Goal: Information Seeking & Learning: Learn about a topic

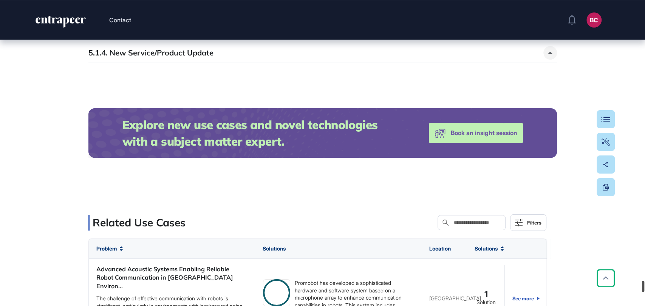
scroll to position [9963, 0]
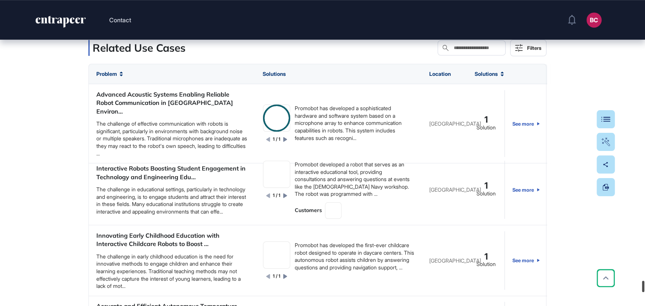
drag, startPoint x: 643, startPoint y: 5, endPoint x: 644, endPoint y: 285, distance: 280.2
click at [644, 289] on div at bounding box center [643, 286] width 2 height 11
click at [453, 51] on input "text" at bounding box center [477, 48] width 48 height 6
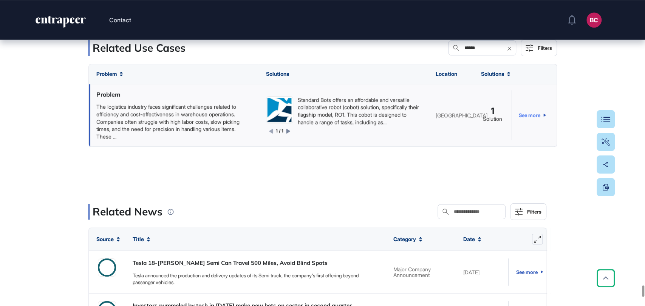
click at [526, 140] on link "See more" at bounding box center [531, 115] width 27 height 50
click at [463, 51] on input "******" at bounding box center [487, 48] width 48 height 6
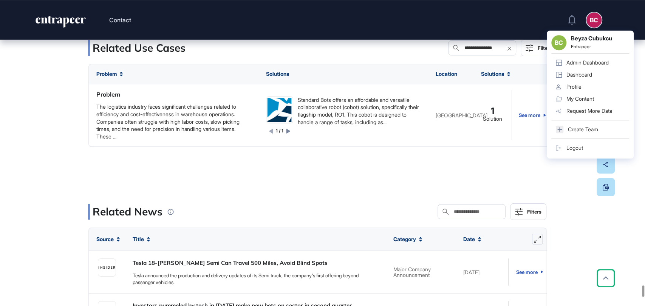
drag, startPoint x: 406, startPoint y: 97, endPoint x: 324, endPoint y: 85, distance: 83.3
click at [326, 86] on div "**********" at bounding box center [322, 186] width 468 height 504
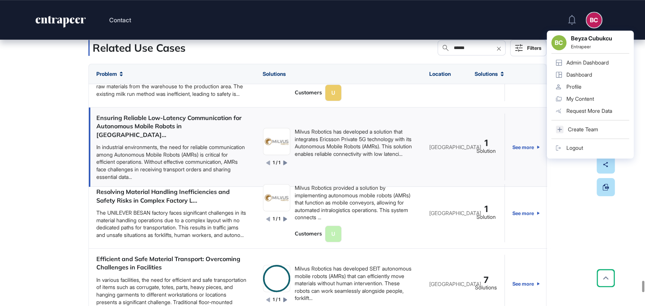
scroll to position [51, 0]
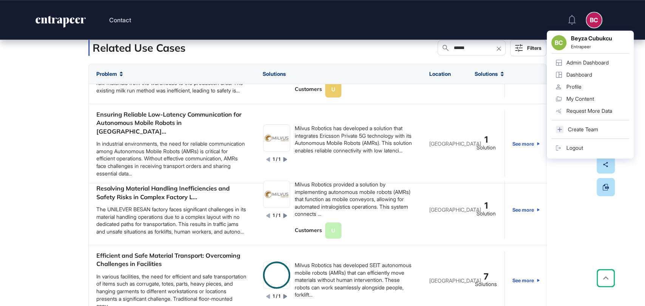
type input "******"
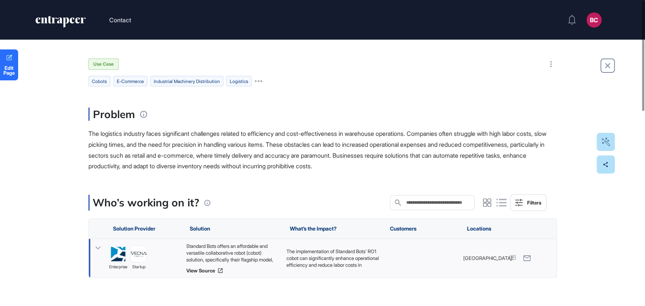
click at [248, 248] on div "Standard Bots offers an affordable and versatile collaborative robot (cobot) so…" at bounding box center [232, 253] width 93 height 20
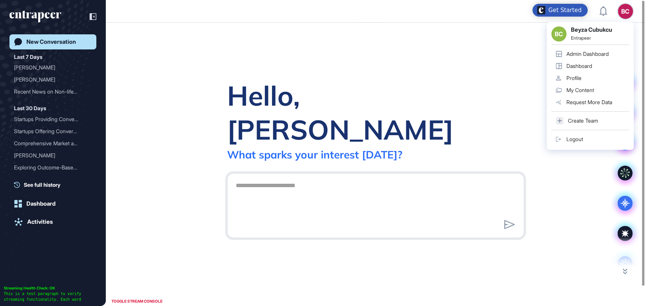
click at [585, 53] on div "Admin Dashboard" at bounding box center [587, 54] width 42 height 6
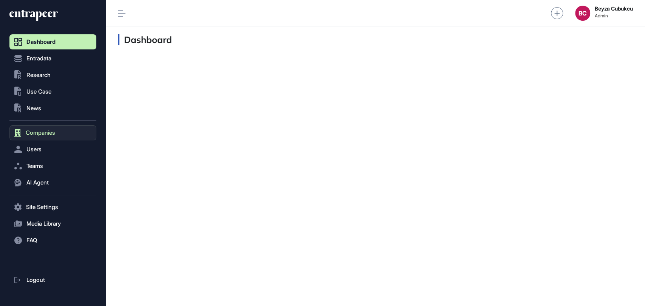
click at [43, 134] on span "Companies" at bounding box center [40, 133] width 29 height 6
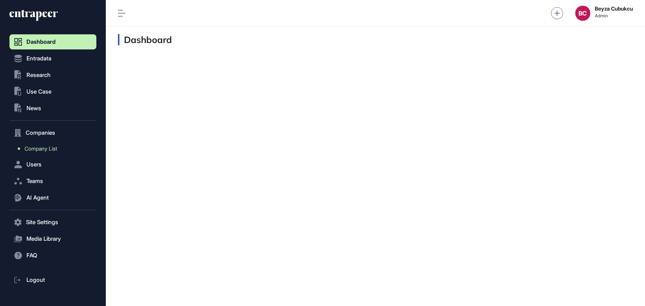
click at [37, 146] on span "Company List" at bounding box center [41, 149] width 32 height 6
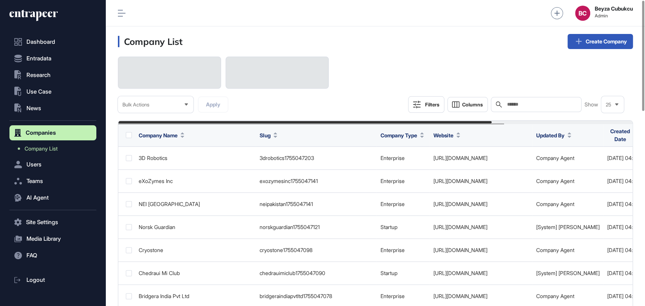
click at [512, 103] on input "text" at bounding box center [541, 105] width 70 height 6
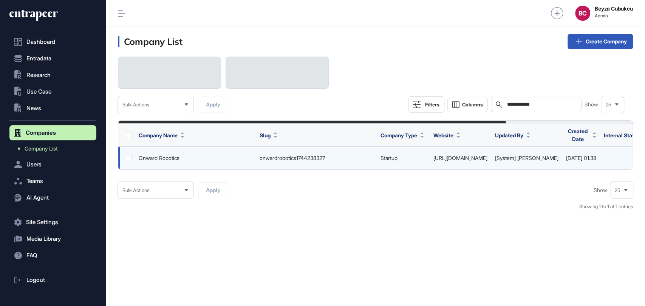
scroll to position [0, 168]
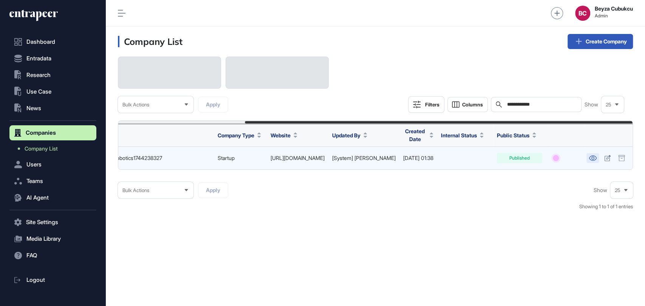
type input "**********"
click at [590, 159] on icon at bounding box center [592, 158] width 8 height 5
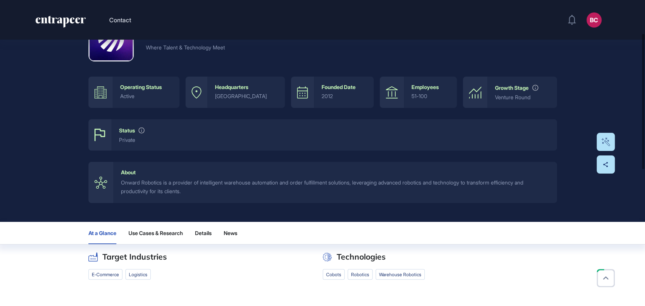
scroll to position [84, 0]
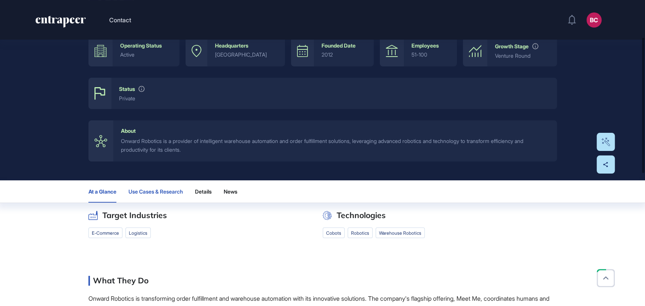
click at [167, 190] on span "Use Cases & Research" at bounding box center [155, 192] width 54 height 6
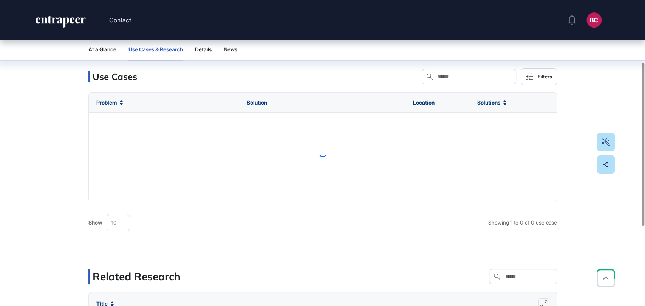
scroll to position [227, 0]
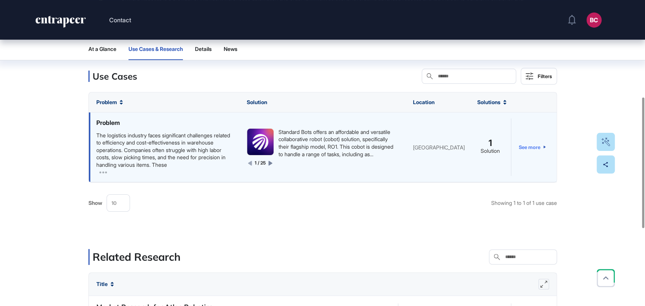
click at [527, 146] on link "See more" at bounding box center [531, 147] width 27 height 57
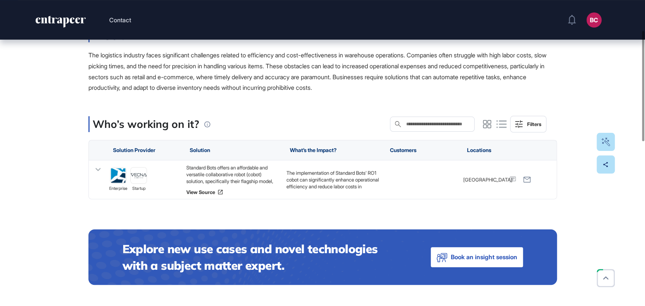
scroll to position [84, 0]
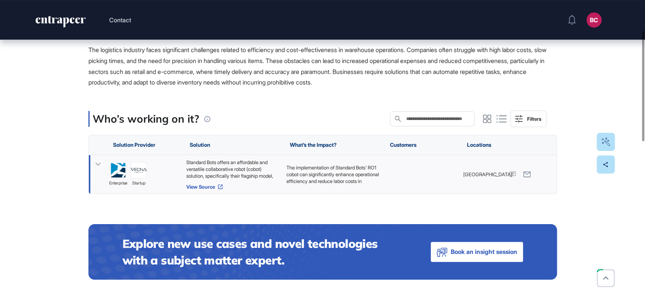
click at [201, 185] on link "View Source" at bounding box center [232, 187] width 93 height 6
